Goal: Obtain resource: Obtain resource

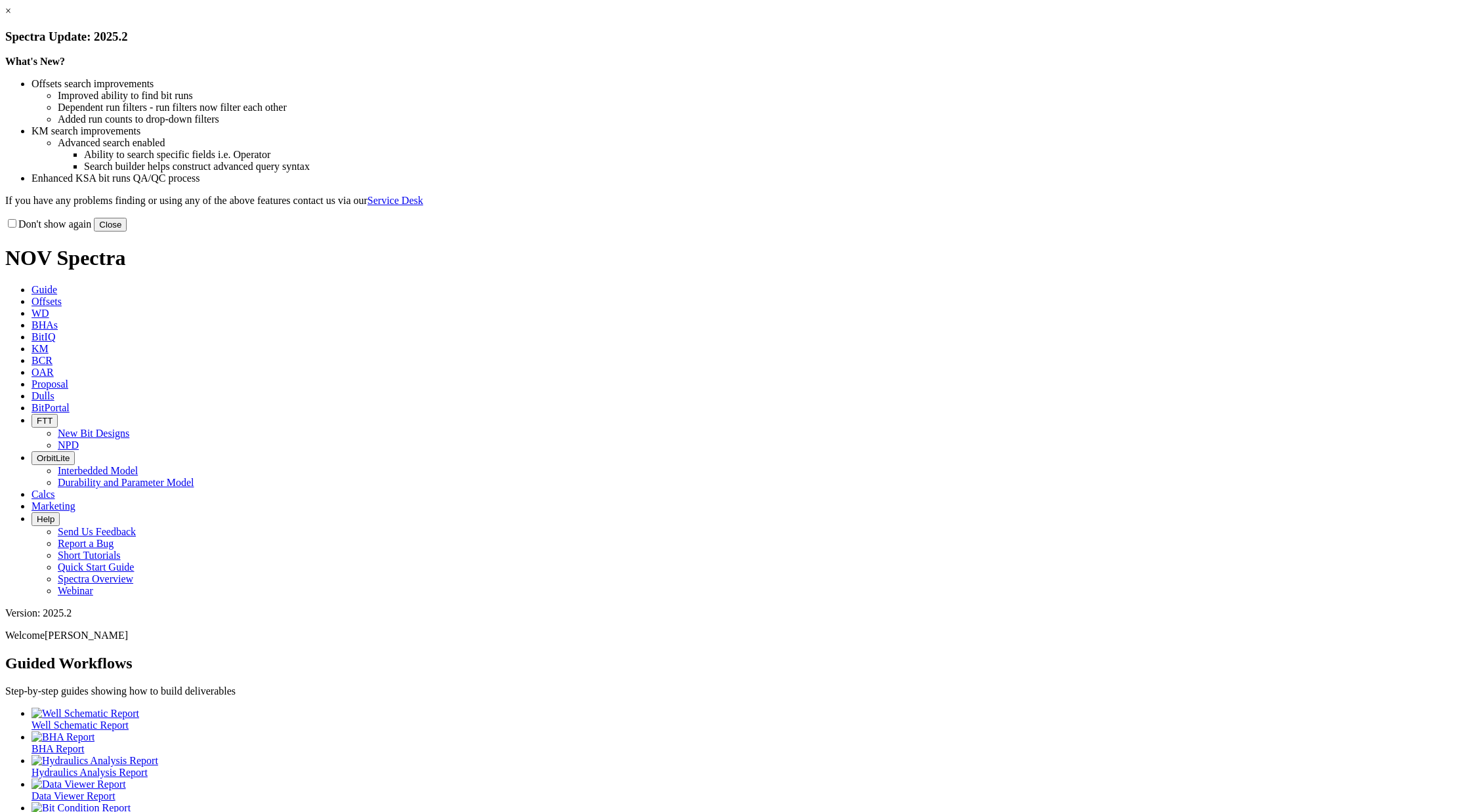
click at [11, 16] on link "×" at bounding box center [8, 11] width 6 height 11
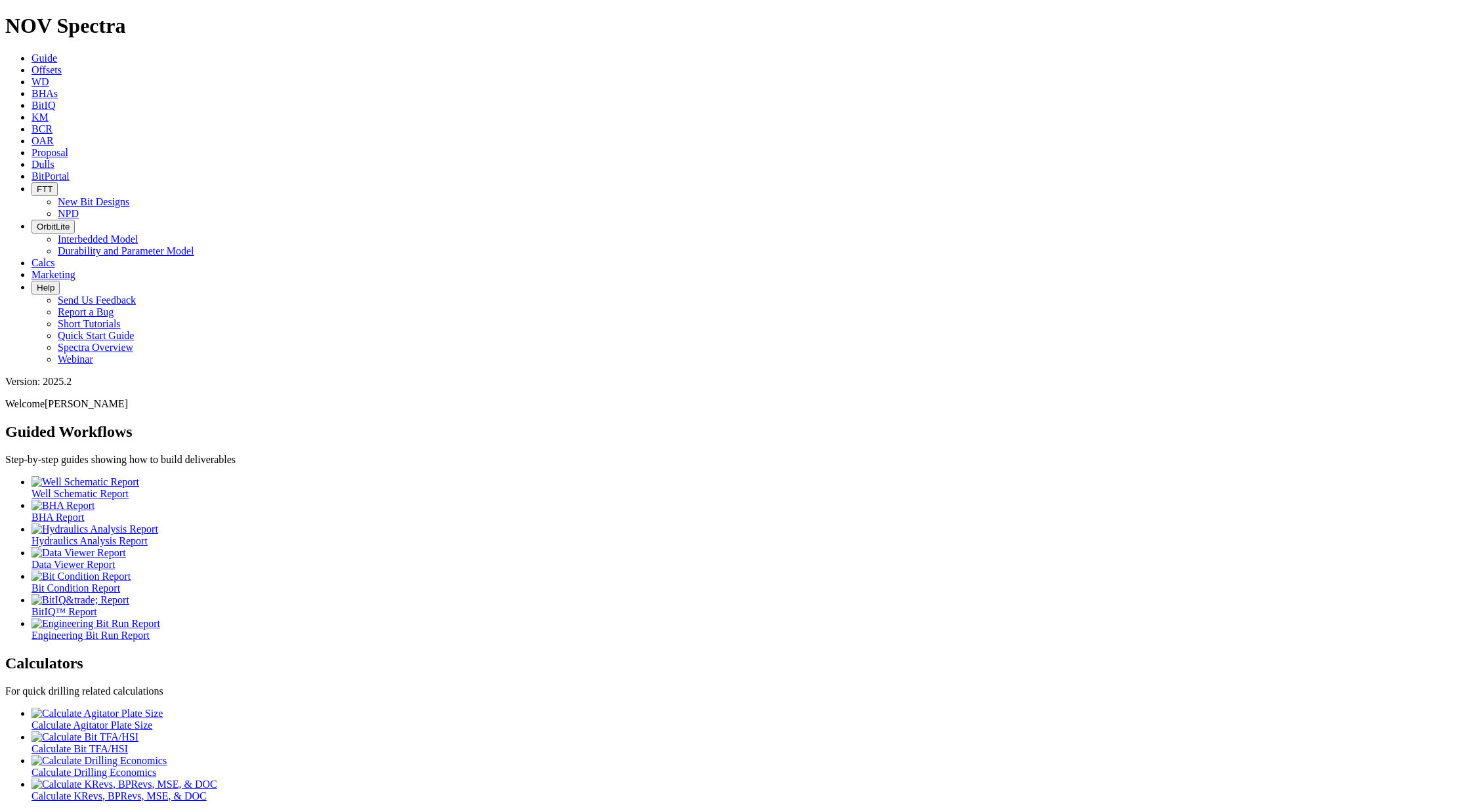
click at [31, 65] on icon at bounding box center [31, 70] width 0 height 11
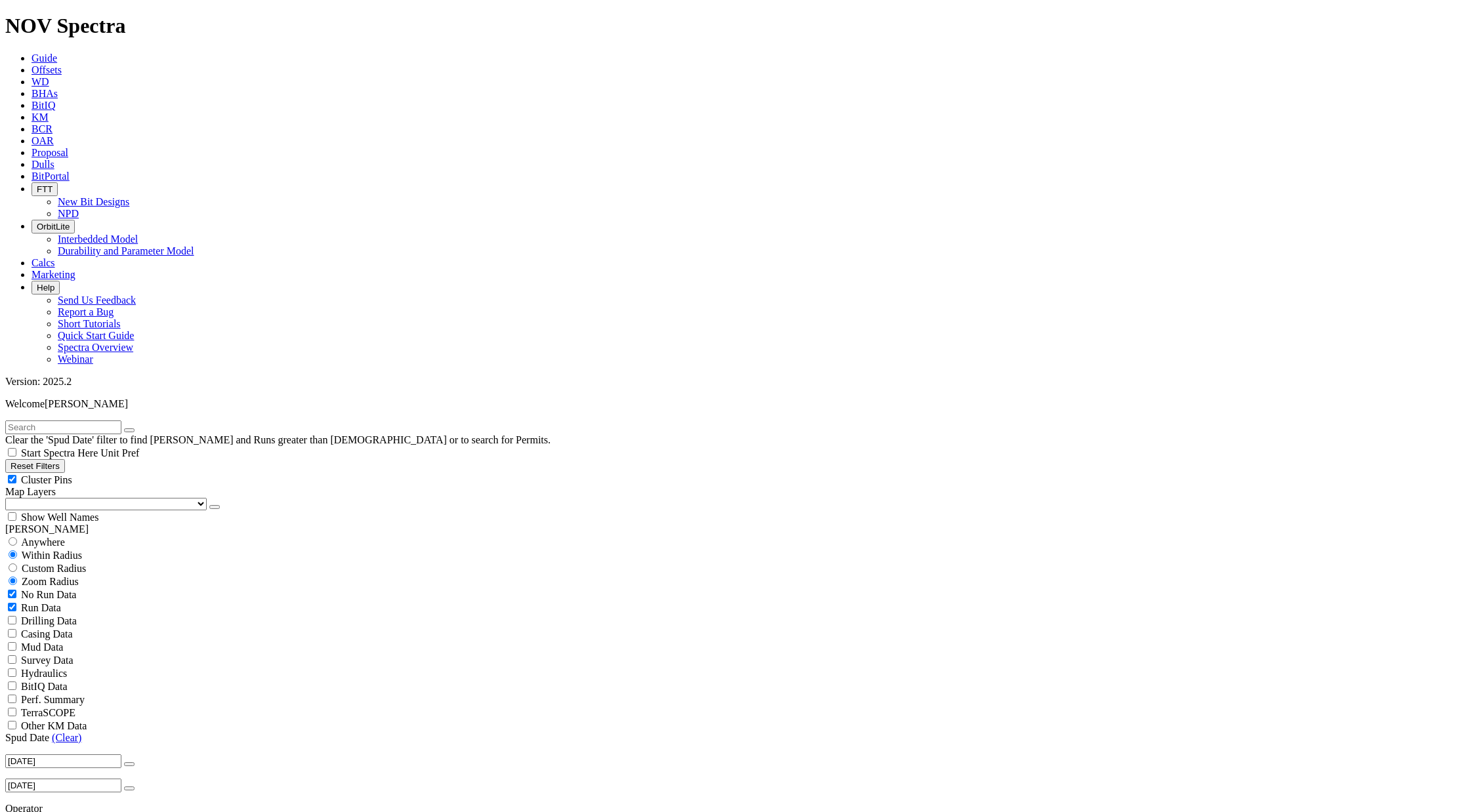
scroll to position [4225, 0]
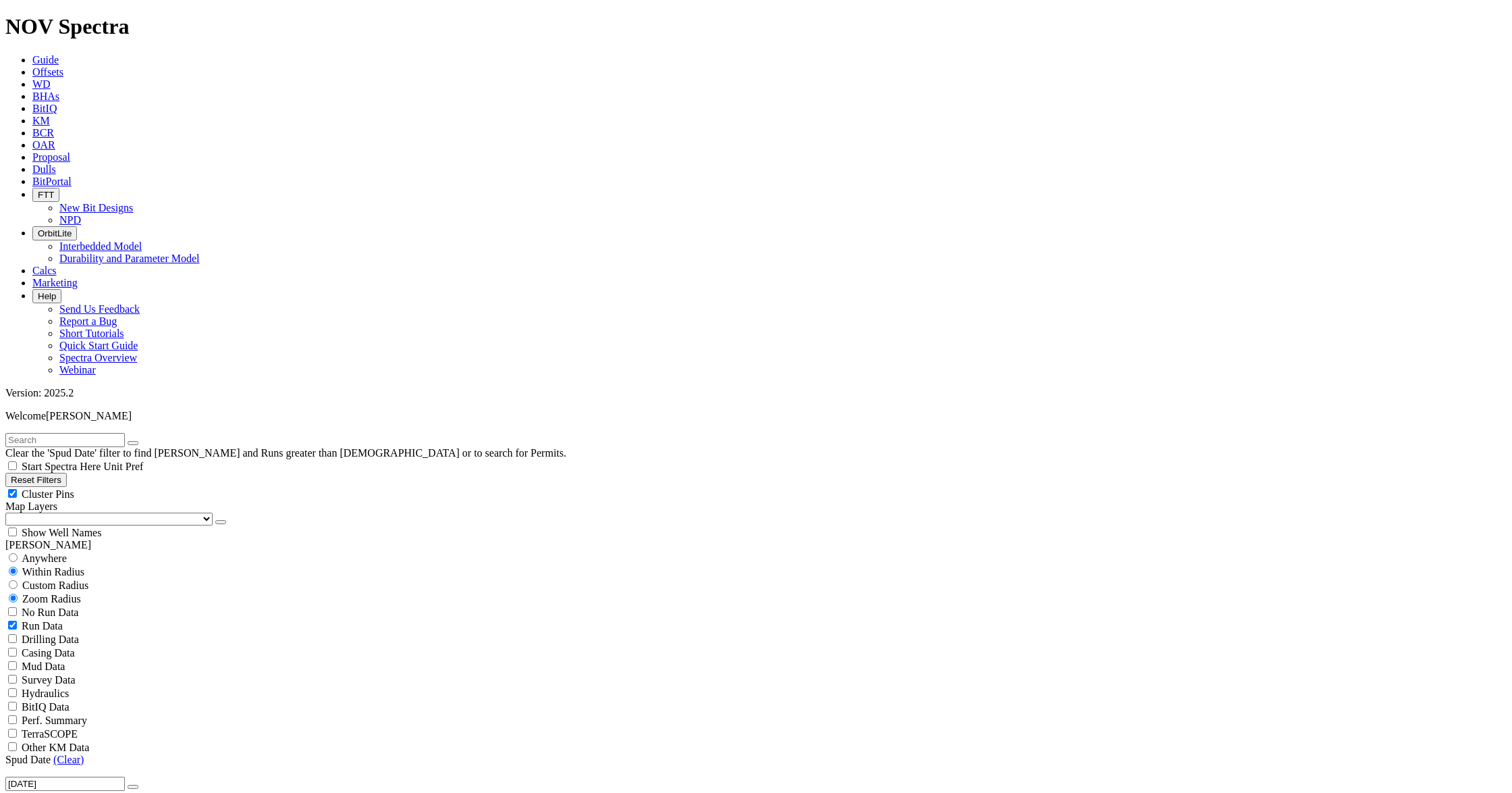
click at [137, 487] on div "Cluster Pins" at bounding box center [756, 493] width 1502 height 13
checkbox input "false"
